Goal: Complete application form: Complete application form

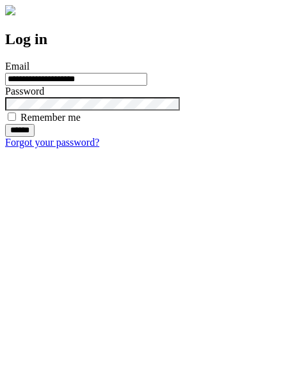
type input "**********"
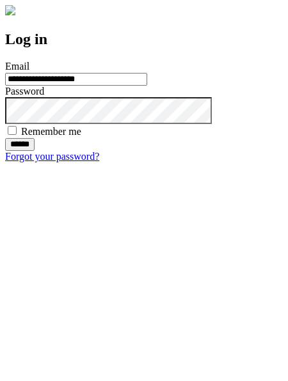
click at [35, 151] on input "******" at bounding box center [19, 144] width 29 height 13
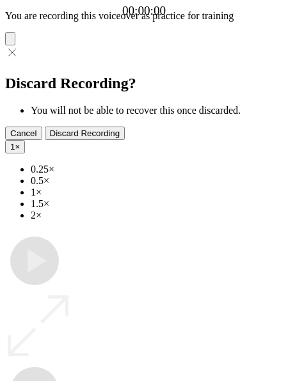
type input "**********"
